Goal: Information Seeking & Learning: Learn about a topic

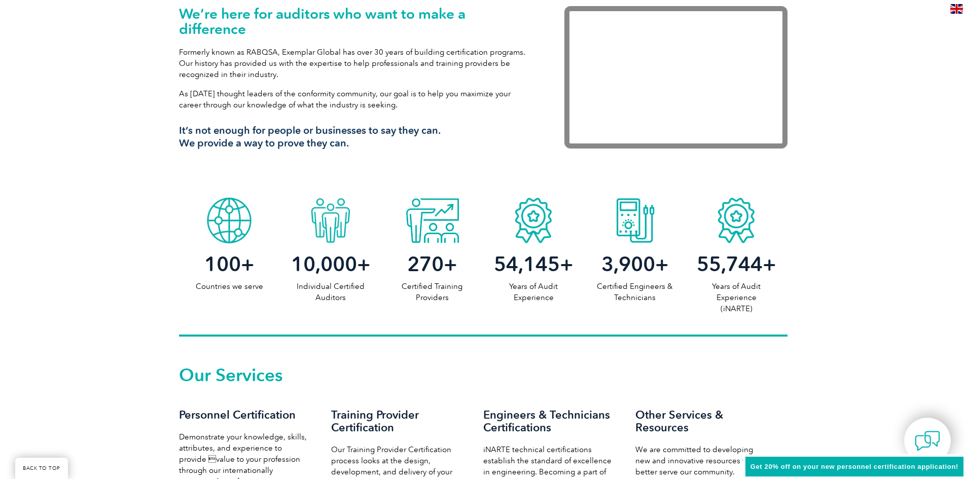
scroll to position [456, 0]
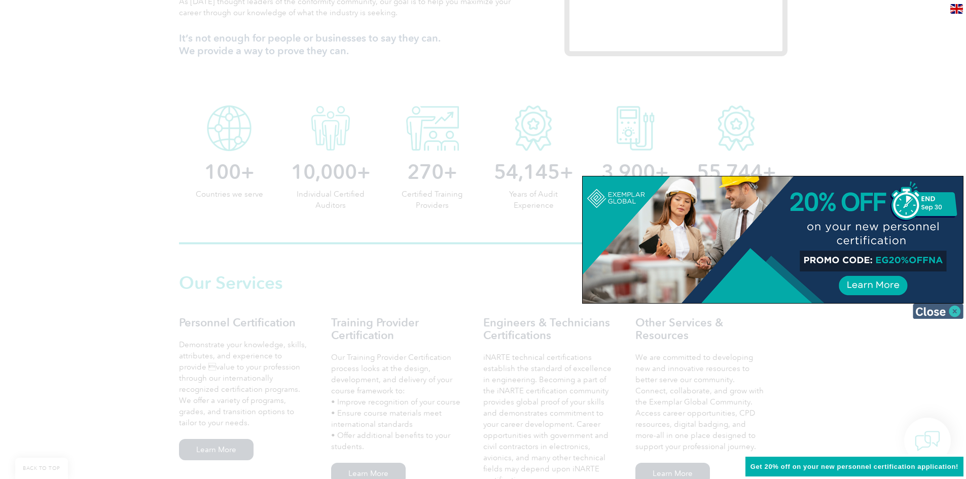
click at [957, 310] on img at bounding box center [938, 311] width 51 height 15
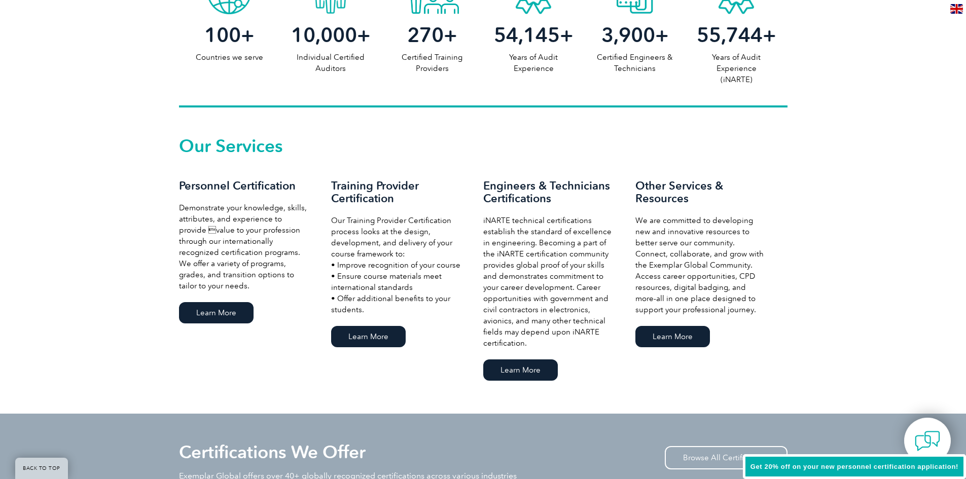
scroll to position [609, 0]
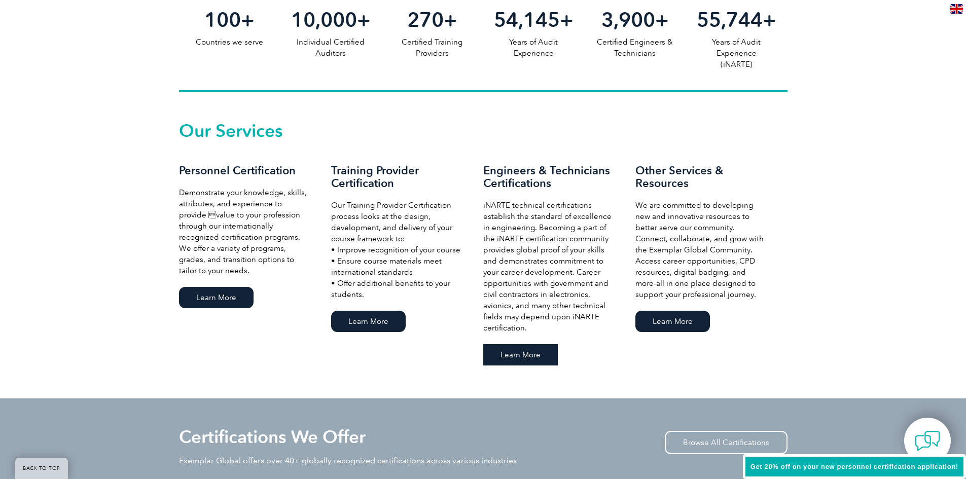
click at [517, 355] on link "Learn More" at bounding box center [520, 354] width 75 height 21
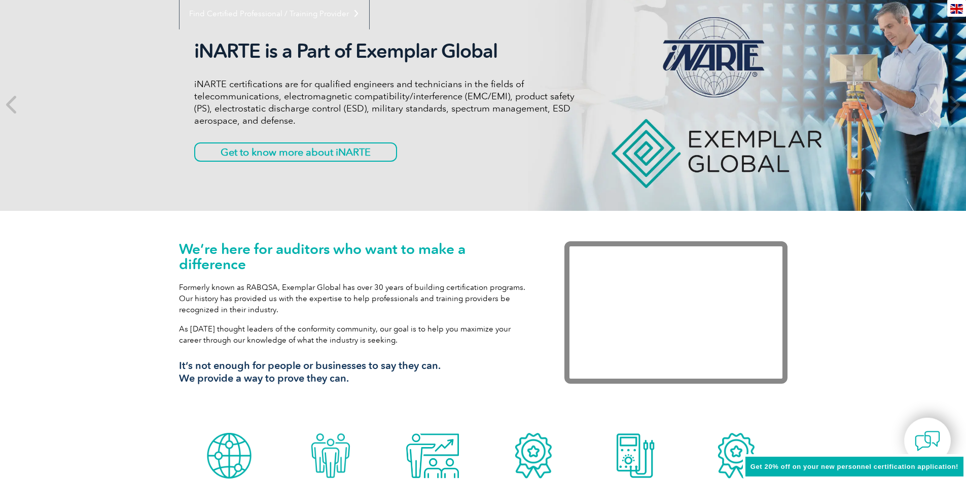
scroll to position [0, 0]
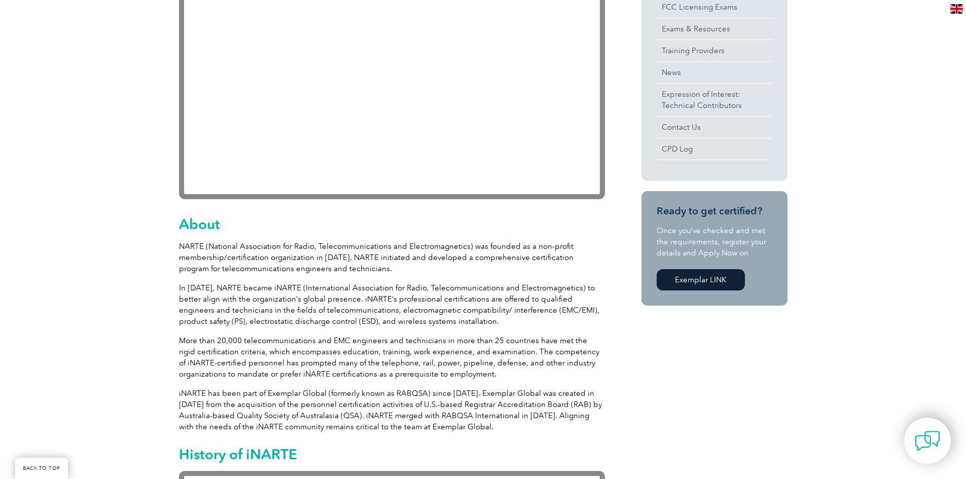
scroll to position [188, 0]
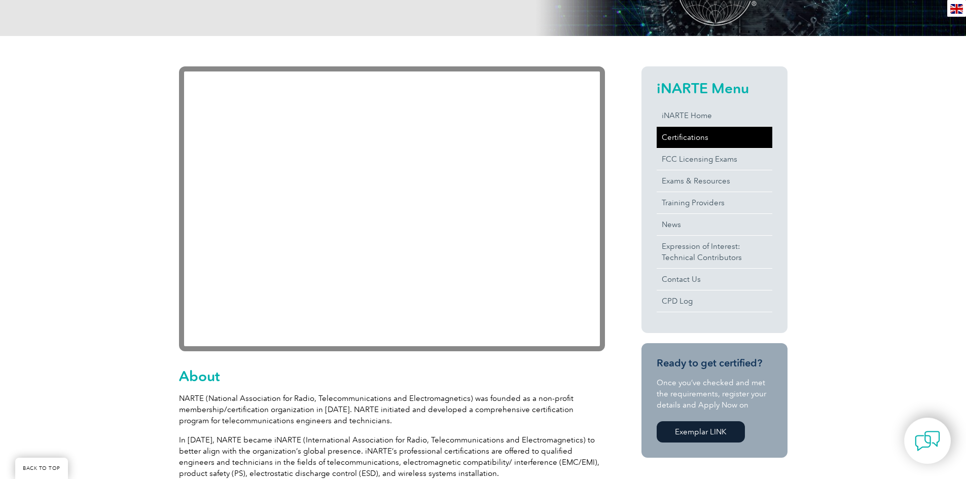
click at [693, 139] on link "Certifications" at bounding box center [715, 137] width 116 height 21
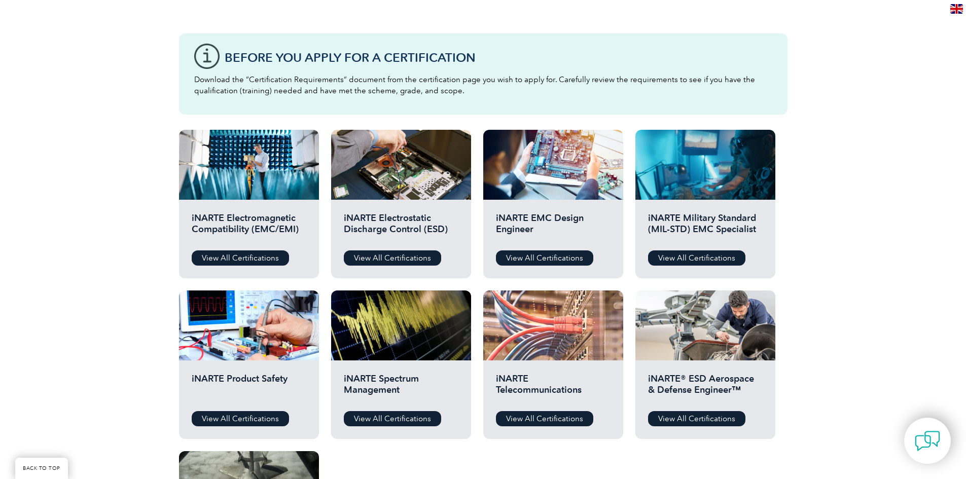
scroll to position [254, 0]
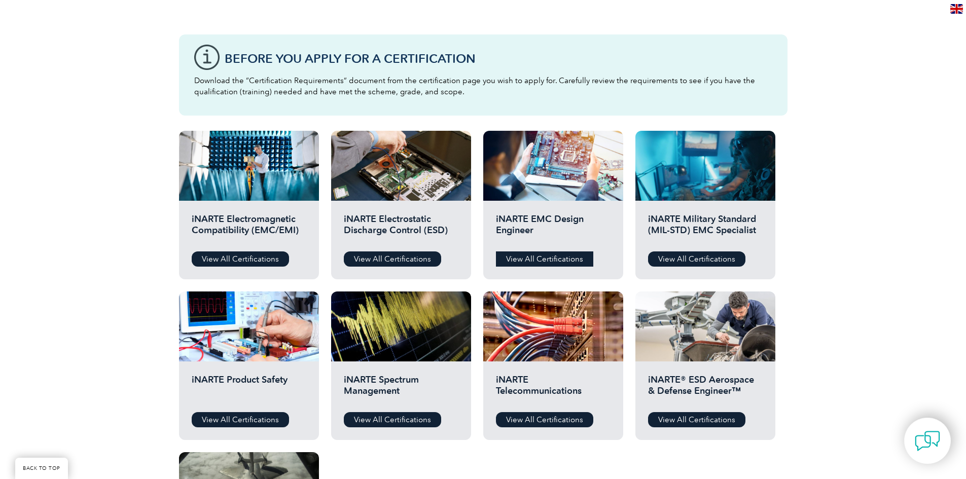
click at [546, 259] on link "View All Certifications" at bounding box center [544, 259] width 97 height 15
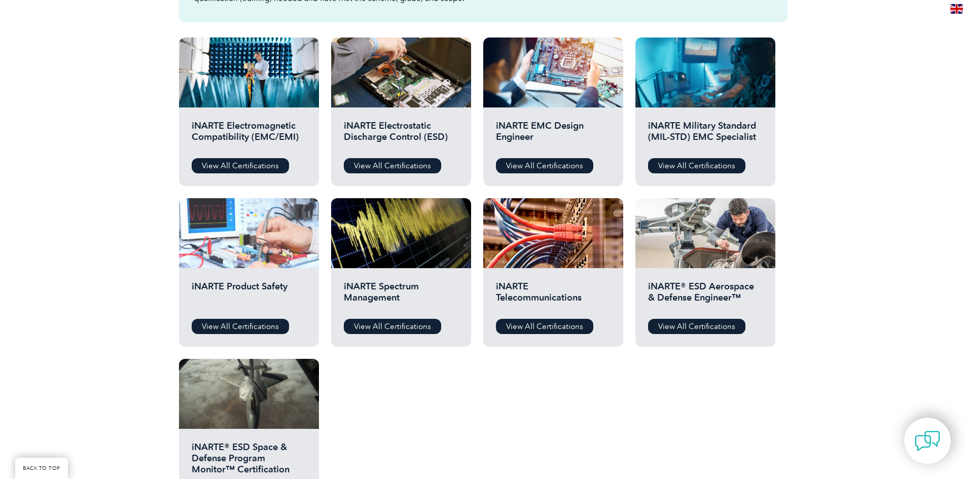
scroll to position [355, 0]
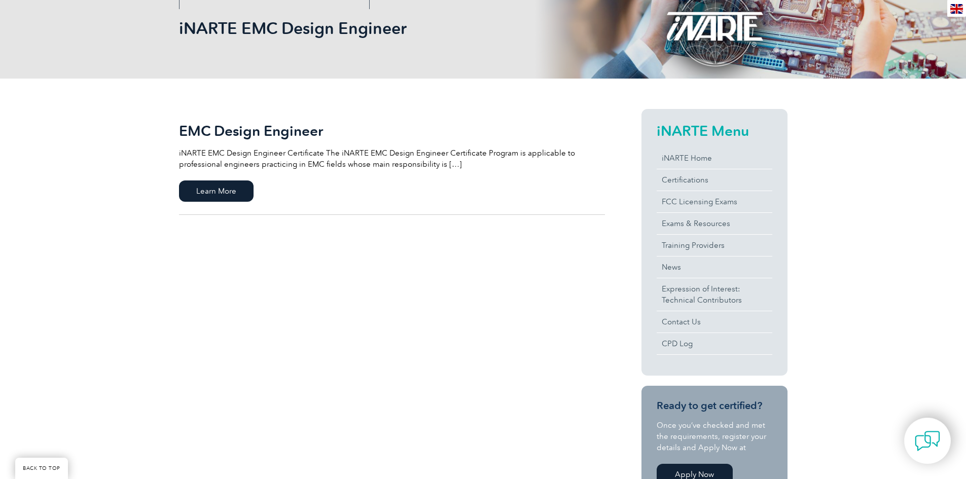
scroll to position [152, 0]
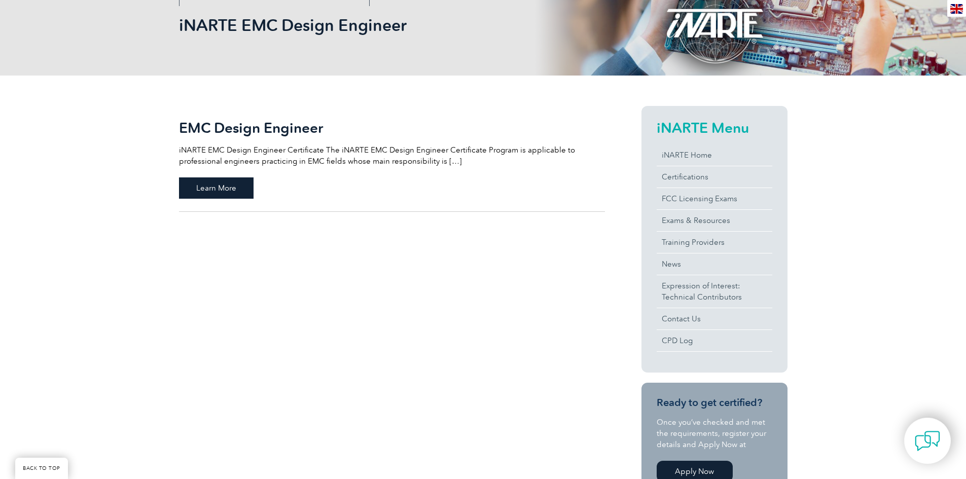
click at [217, 188] on span "Learn More" at bounding box center [216, 187] width 75 height 21
